Goal: Task Accomplishment & Management: Complete application form

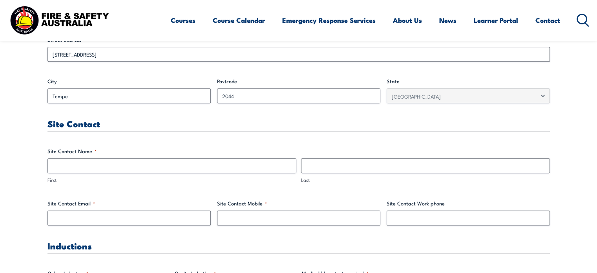
scroll to position [336, 0]
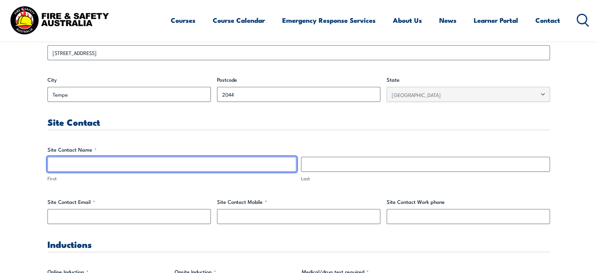
click at [242, 168] on input "First" at bounding box center [171, 164] width 249 height 15
type input "s"
type input "SONG"
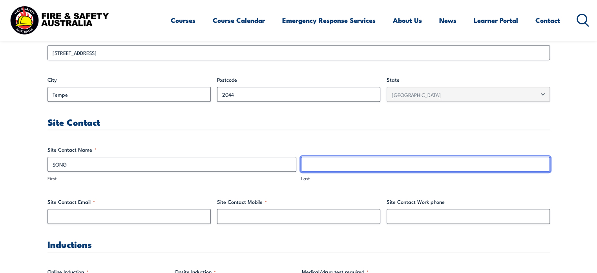
click at [336, 164] on input "Last" at bounding box center [425, 164] width 249 height 15
type input "SHI"
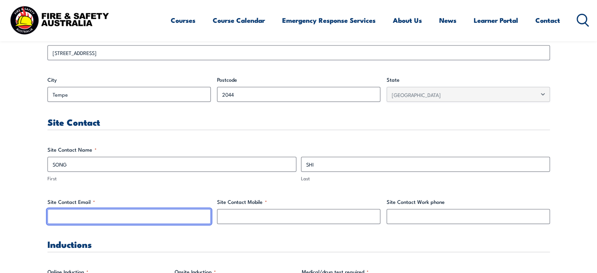
click at [162, 216] on input "Site Contact Email *" at bounding box center [128, 216] width 163 height 15
type input "[EMAIL_ADDRESS][DOMAIN_NAME]"
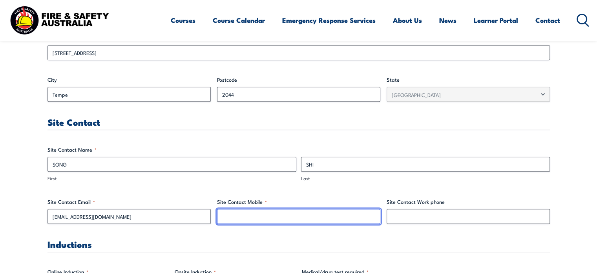
type input "0416141775"
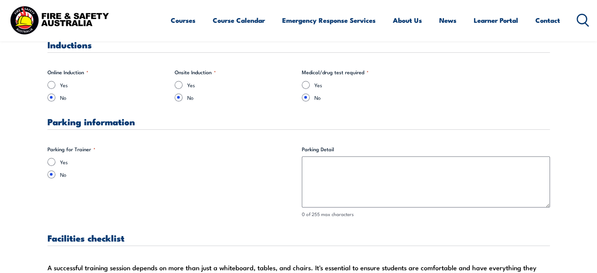
scroll to position [537, 0]
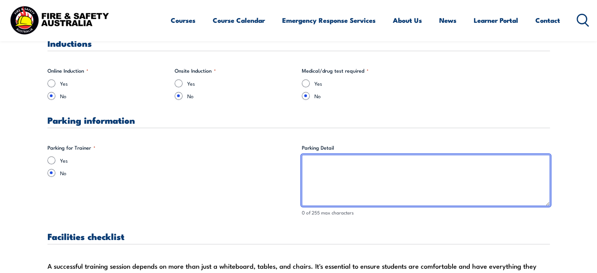
click at [378, 165] on textarea "Parking Detail" at bounding box center [426, 180] width 248 height 51
type textarea "FREE CARPARK ALL DAY"
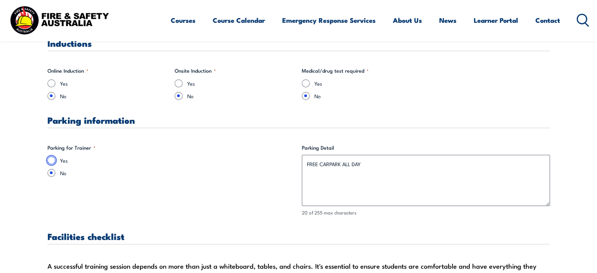
click at [53, 161] on input "Yes" at bounding box center [51, 160] width 8 height 8
radio input "true"
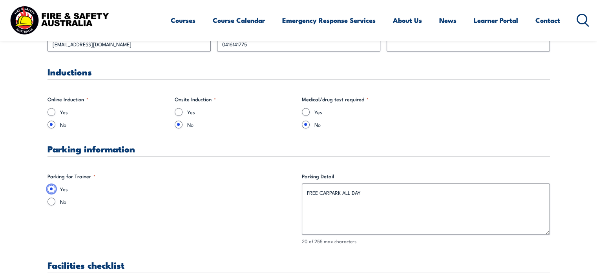
scroll to position [508, 0]
click at [179, 111] on input "Yes" at bounding box center [179, 112] width 8 height 8
radio input "true"
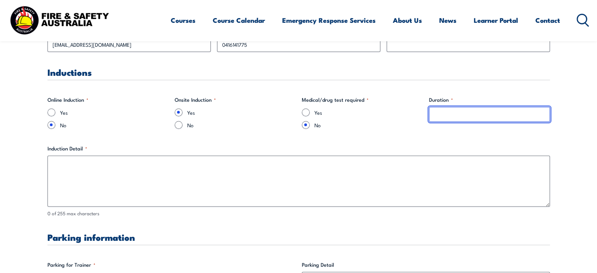
click at [443, 110] on input "Duration *" at bounding box center [489, 114] width 121 height 15
type input "1"
type input "5 MINS"
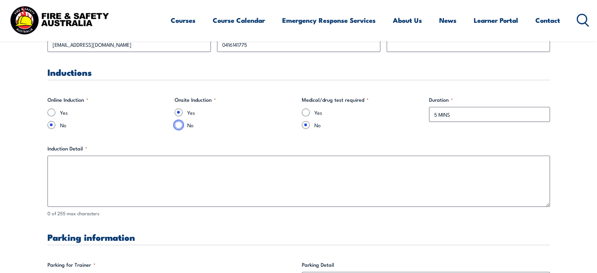
click at [181, 126] on input "No" at bounding box center [179, 125] width 8 height 8
radio input "true"
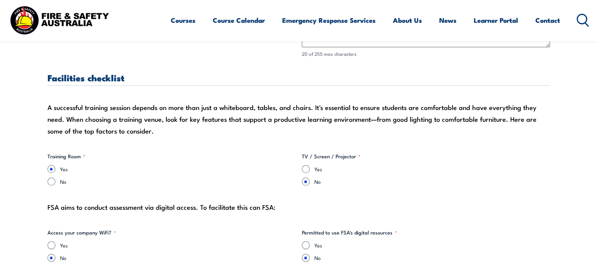
scroll to position [696, 0]
click at [305, 169] on input "Yes" at bounding box center [306, 168] width 8 height 8
radio input "true"
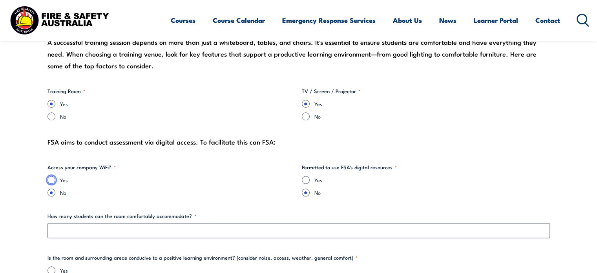
click at [50, 176] on input "Yes" at bounding box center [51, 180] width 8 height 8
radio input "true"
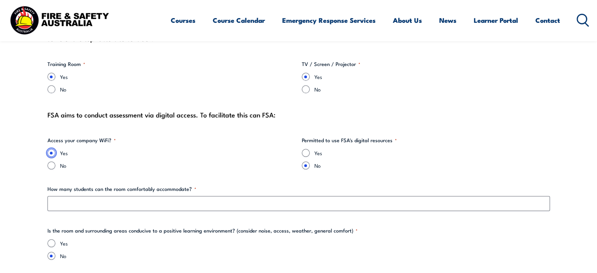
scroll to position [788, 0]
click at [306, 152] on input "Yes" at bounding box center [306, 152] width 8 height 8
radio input "true"
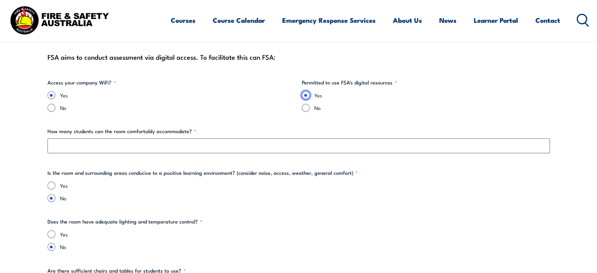
scroll to position [863, 0]
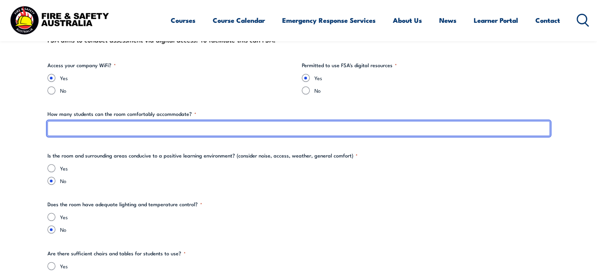
click at [240, 130] on input "How many students can the room comfortably accommodate? *" at bounding box center [298, 128] width 502 height 15
type input "15"
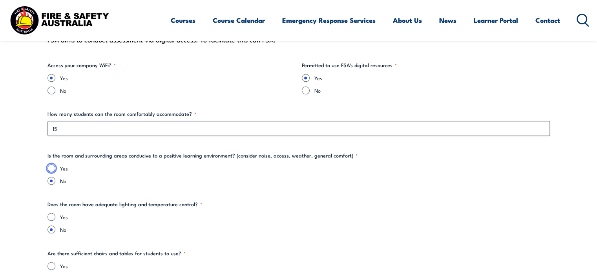
click at [52, 166] on input "Yes" at bounding box center [51, 168] width 8 height 8
radio input "true"
click at [50, 216] on input "Yes" at bounding box center [51, 217] width 8 height 8
radio input "true"
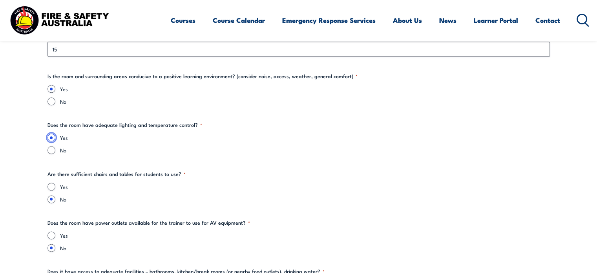
scroll to position [943, 0]
click at [51, 184] on input "Yes" at bounding box center [51, 186] width 8 height 8
radio input "true"
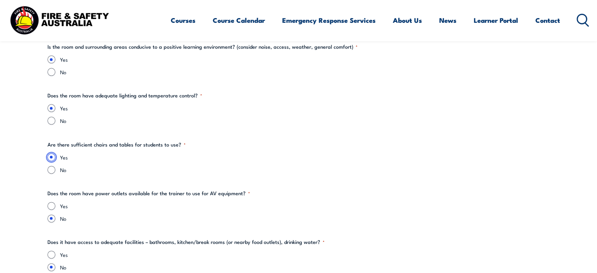
scroll to position [972, 0]
click at [51, 202] on input "Yes" at bounding box center [51, 205] width 8 height 8
radio input "true"
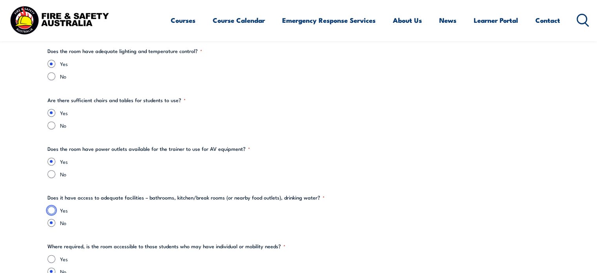
click at [51, 207] on input "Yes" at bounding box center [51, 210] width 8 height 8
radio input "true"
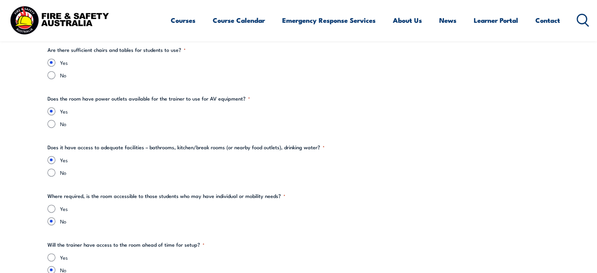
click at [57, 205] on div "Yes" at bounding box center [298, 209] width 502 height 8
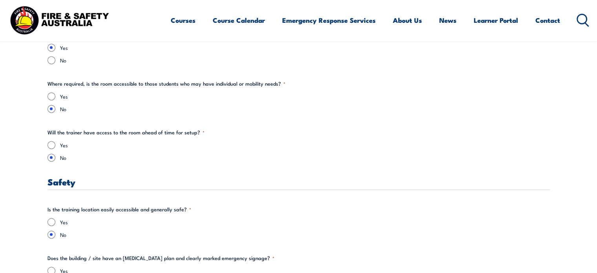
scroll to position [1182, 0]
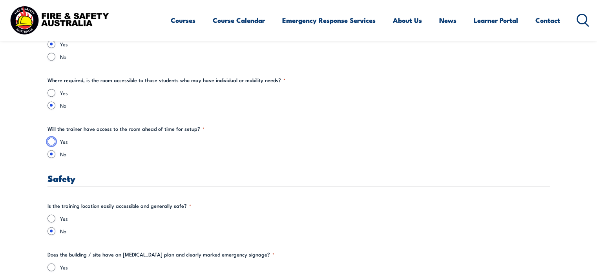
click at [52, 140] on input "Yes" at bounding box center [51, 141] width 8 height 8
radio input "true"
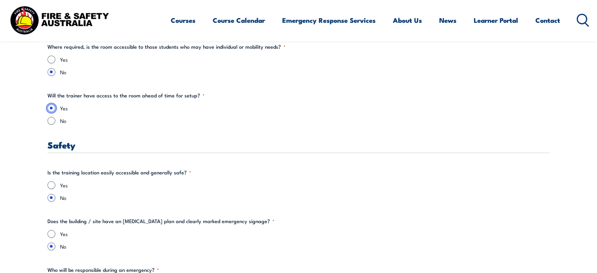
scroll to position [1216, 0]
click at [52, 181] on input "Yes" at bounding box center [51, 184] width 8 height 8
radio input "true"
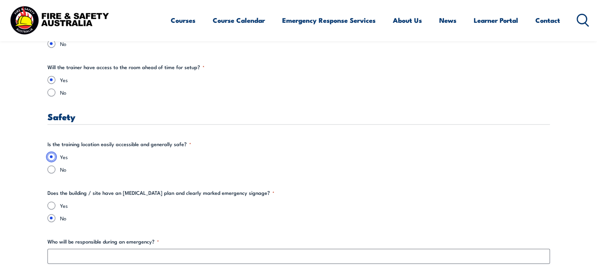
scroll to position [1245, 0]
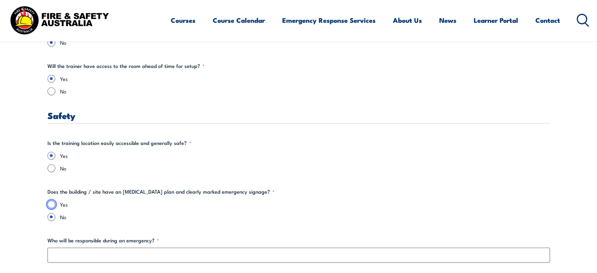
click at [49, 205] on input "Yes" at bounding box center [51, 204] width 8 height 8
radio input "true"
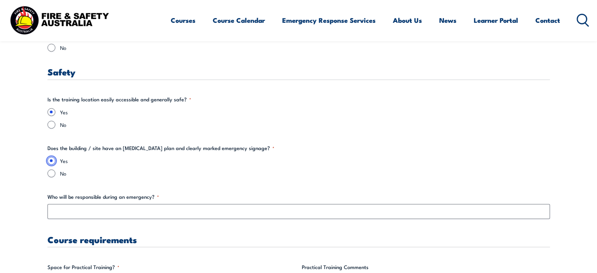
scroll to position [1290, 0]
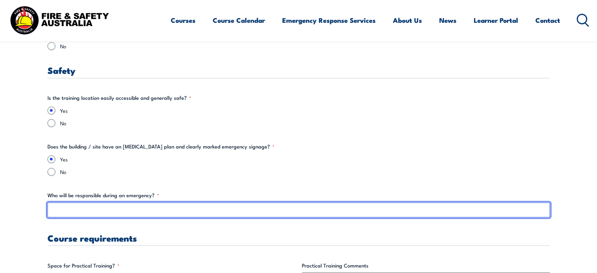
click at [93, 213] on input "Who will be responsible during an emergency? *" at bounding box center [298, 209] width 502 height 15
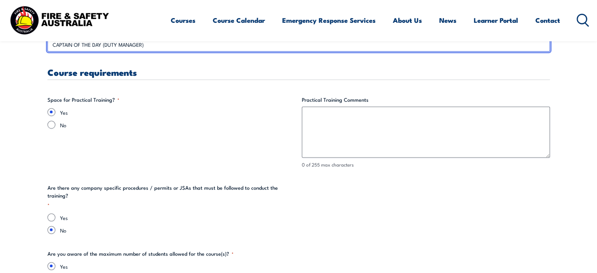
scroll to position [1463, 0]
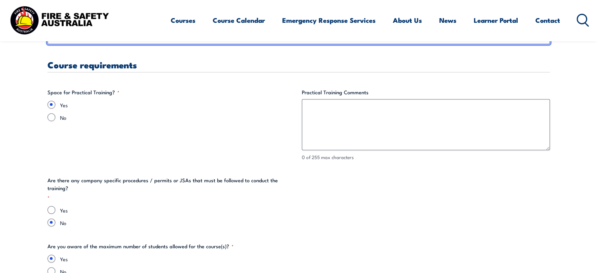
type input "CAPTAIN OF THE DAY (DUTY MANAGER)"
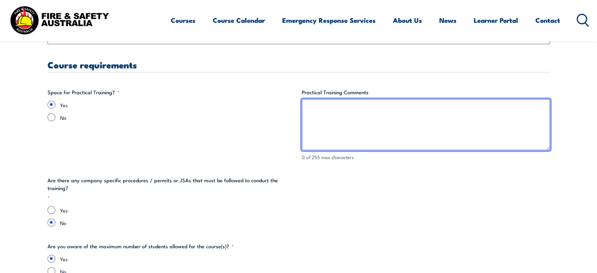
click at [320, 131] on textarea "Practical Training Comments" at bounding box center [426, 124] width 248 height 51
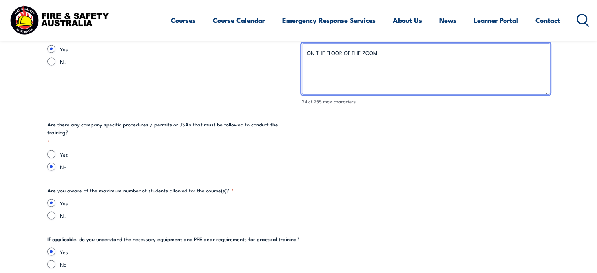
scroll to position [1520, 0]
type textarea "ON THE FLOOR OF THE ZOOM"
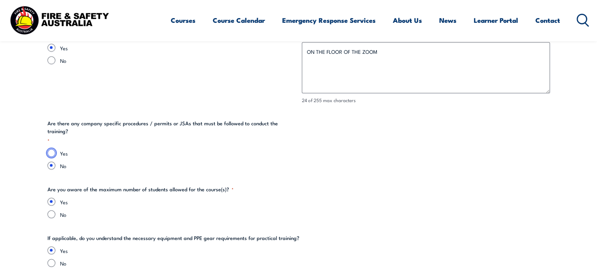
click at [55, 149] on input "Yes" at bounding box center [51, 153] width 8 height 8
radio input "true"
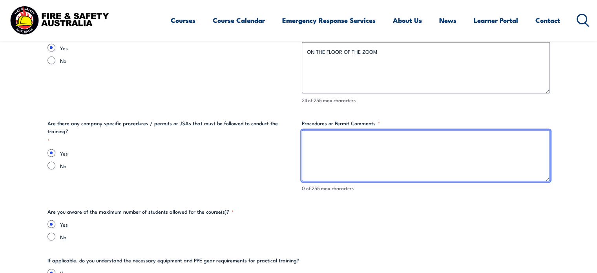
click at [361, 172] on textarea "Procedures or Permit Comments *" at bounding box center [426, 155] width 248 height 51
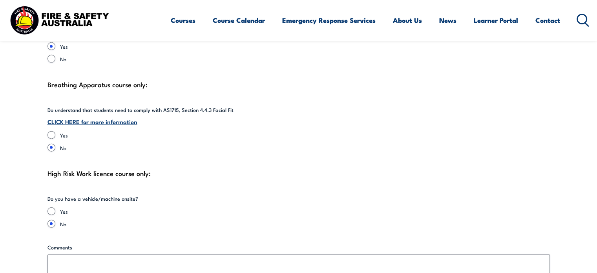
scroll to position [1795, 0]
type textarea "SFATY SIGN IN AND EVACUATION POINT"
click at [79, 121] on link "CLICK HERE for more information" at bounding box center [92, 121] width 90 height 9
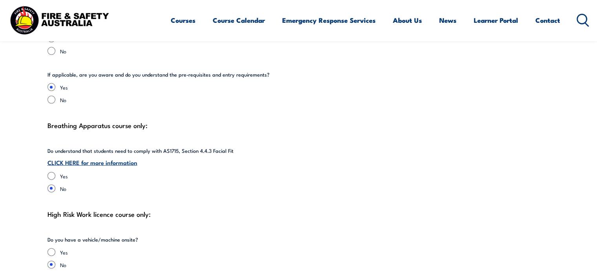
scroll to position [1754, 0]
click at [125, 161] on link "CLICK HERE for more information" at bounding box center [92, 162] width 90 height 9
click at [53, 177] on input "Yes" at bounding box center [51, 176] width 8 height 8
radio input "true"
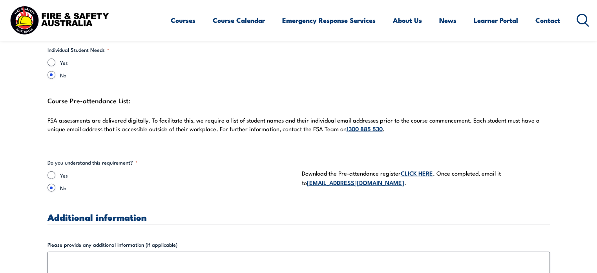
scroll to position [2126, 0]
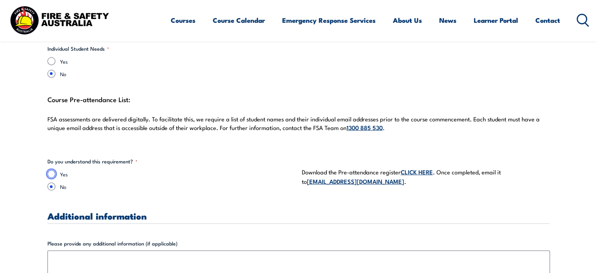
click at [54, 172] on input "Yes" at bounding box center [51, 174] width 8 height 8
radio input "true"
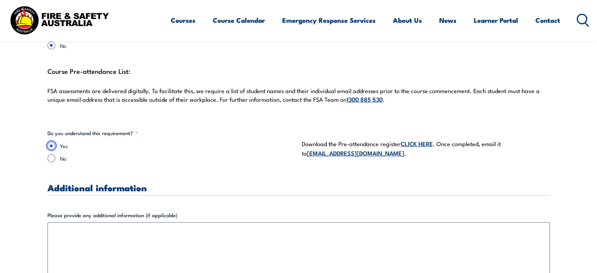
scroll to position [2156, 0]
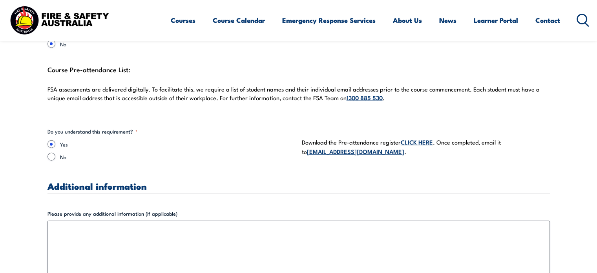
click at [413, 140] on link "CLICK HERE" at bounding box center [417, 141] width 32 height 9
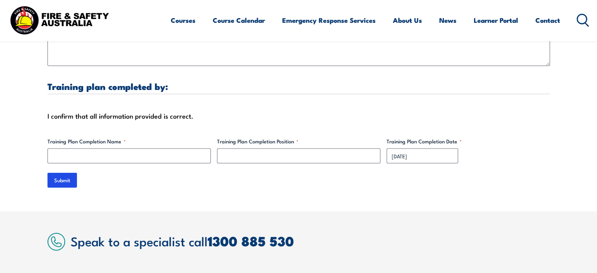
scroll to position [2422, 0]
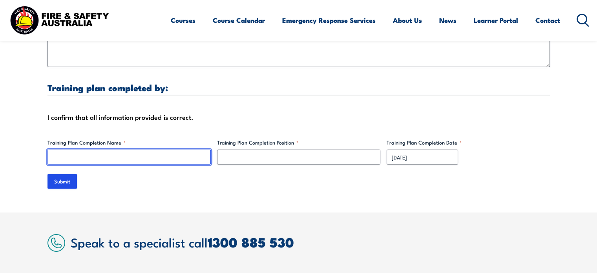
click at [104, 158] on input "Training Plan Completion Name *" at bounding box center [128, 157] width 163 height 15
type input "SONG SHI"
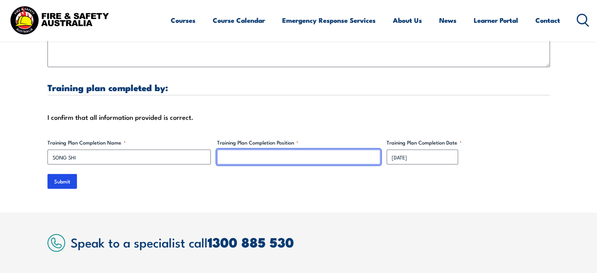
click at [255, 154] on input "Training Plan Completion Position *" at bounding box center [298, 157] width 163 height 15
type input "D"
type input "Department manager"
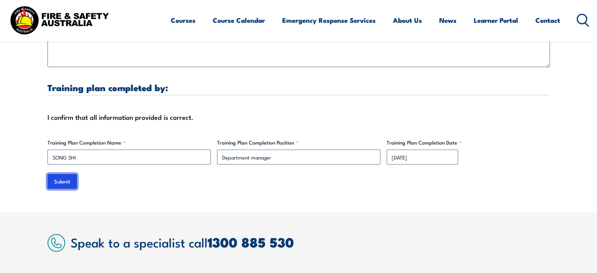
click at [58, 181] on input "Submit" at bounding box center [61, 181] width 29 height 15
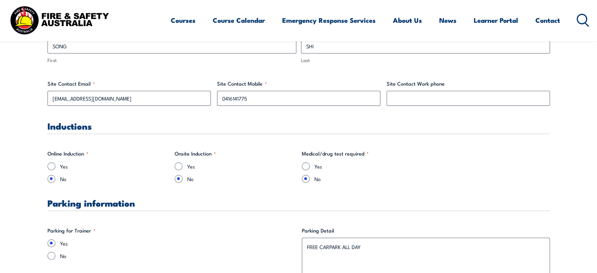
scroll to position [0, 0]
